Goal: Information Seeking & Learning: Learn about a topic

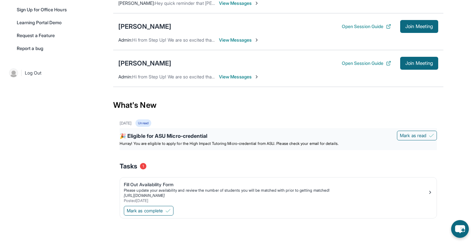
scroll to position [192, 0]
click at [163, 140] on div "🎉 Eligible for ASU Micro-credential" at bounding box center [278, 136] width 317 height 9
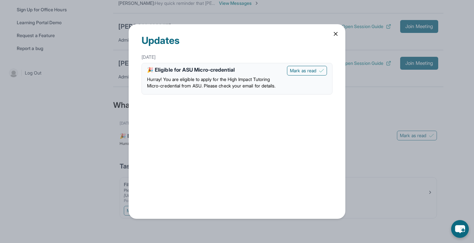
click at [202, 80] on span "Hurray! You are eligible to apply for the High Impact Tutoring Micro-credential…" at bounding box center [211, 82] width 128 height 12
click at [334, 36] on icon at bounding box center [335, 34] width 6 height 6
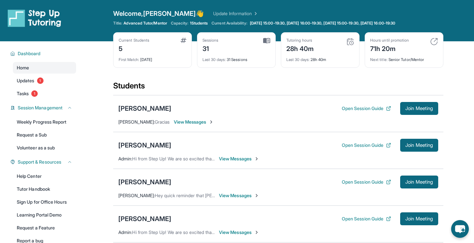
scroll to position [0, 0]
